Goal: Information Seeking & Learning: Check status

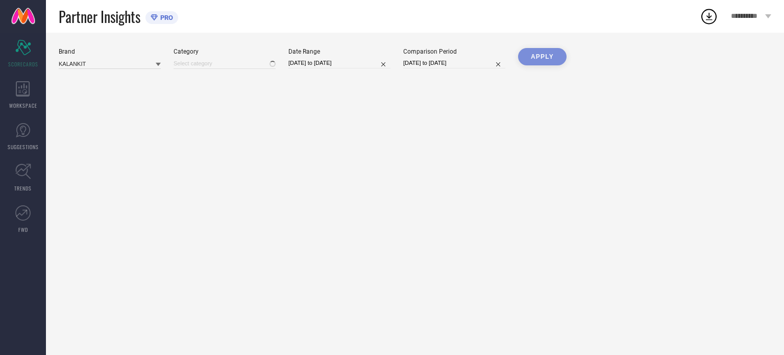
type input "All"
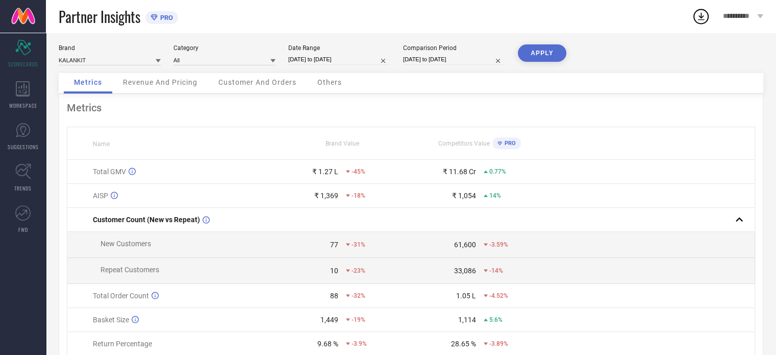
scroll to position [14, 0]
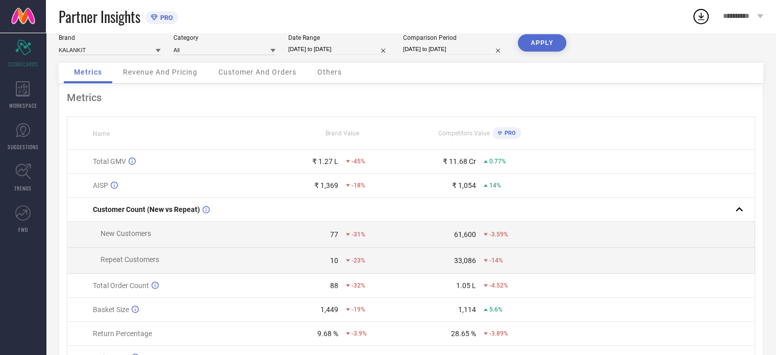
select select "5"
select select "2025"
select select "6"
select select "2025"
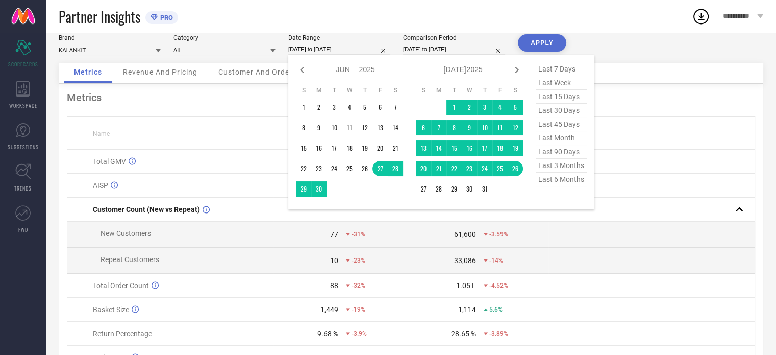
click at [350, 46] on input "[DATE] to [DATE]" at bounding box center [339, 49] width 102 height 11
click at [555, 112] on span "last 30 days" at bounding box center [561, 111] width 51 height 14
type input "[DATE] to [DATE]"
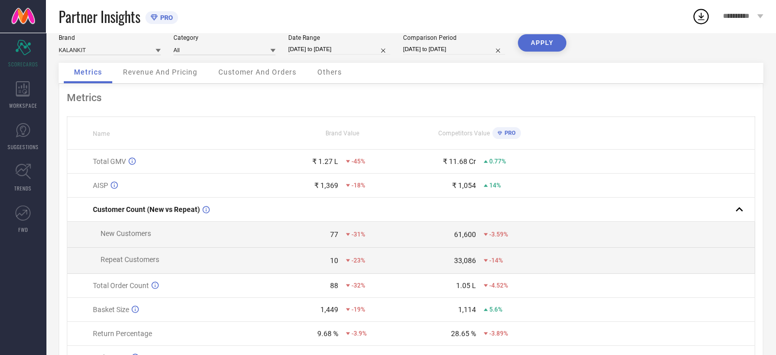
click at [539, 34] on div "APPLY" at bounding box center [542, 48] width 48 height 29
click at [537, 36] on button "APPLY" at bounding box center [542, 42] width 48 height 17
